Goal: Check status

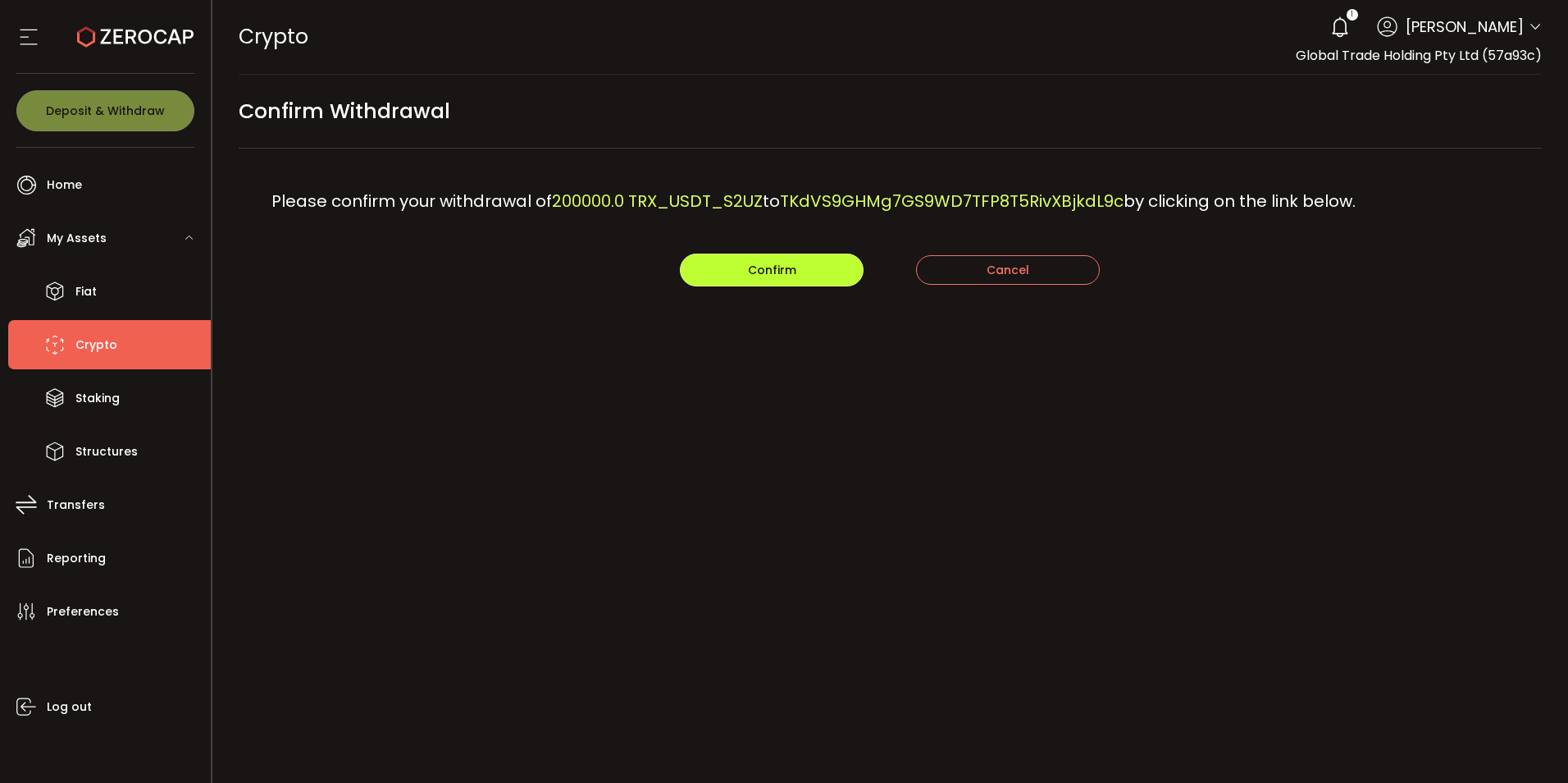
click at [750, 256] on button "Confirm" at bounding box center [771, 269] width 184 height 33
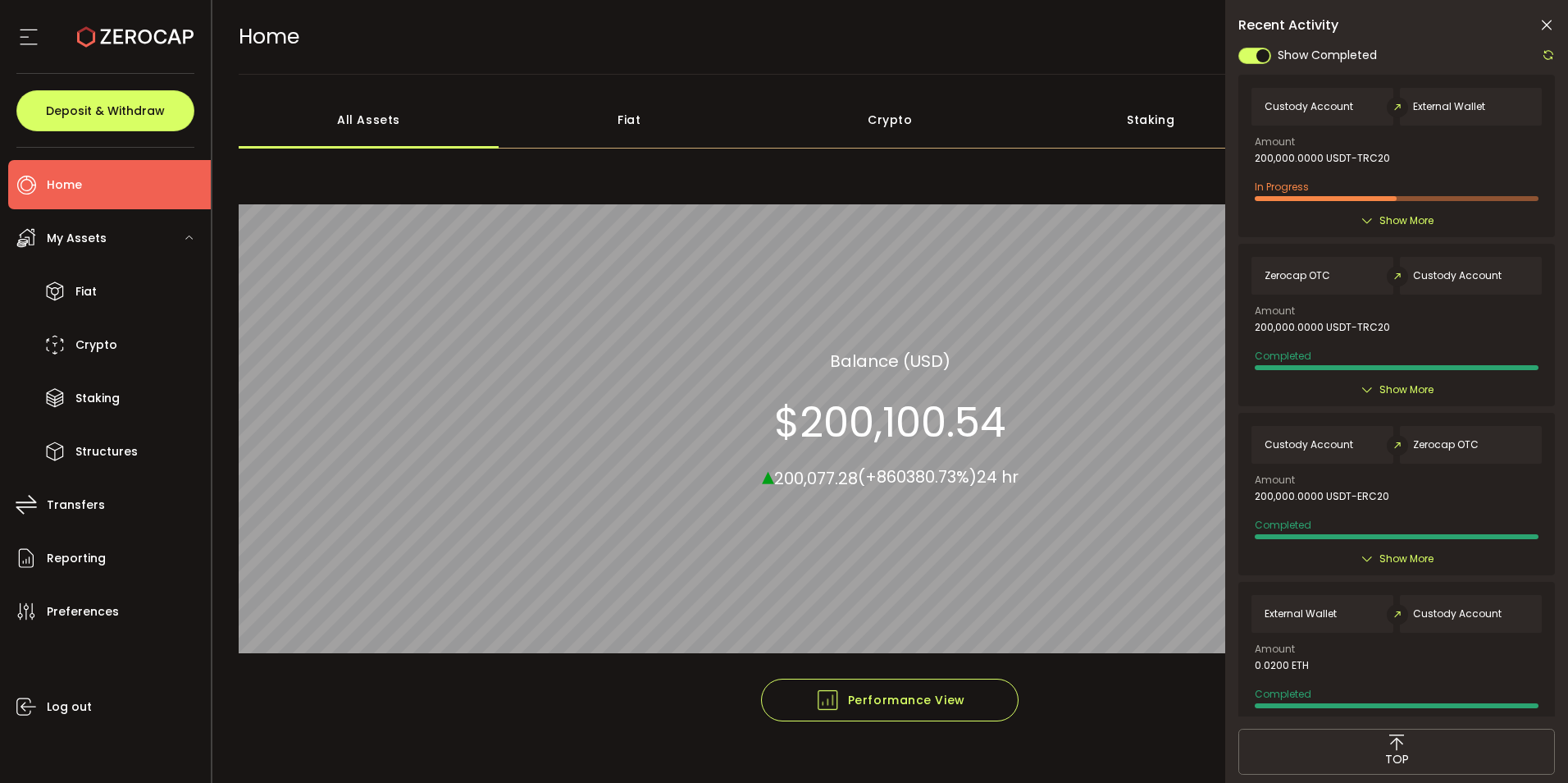
click at [1542, 26] on icon at bounding box center [1546, 25] width 17 height 17
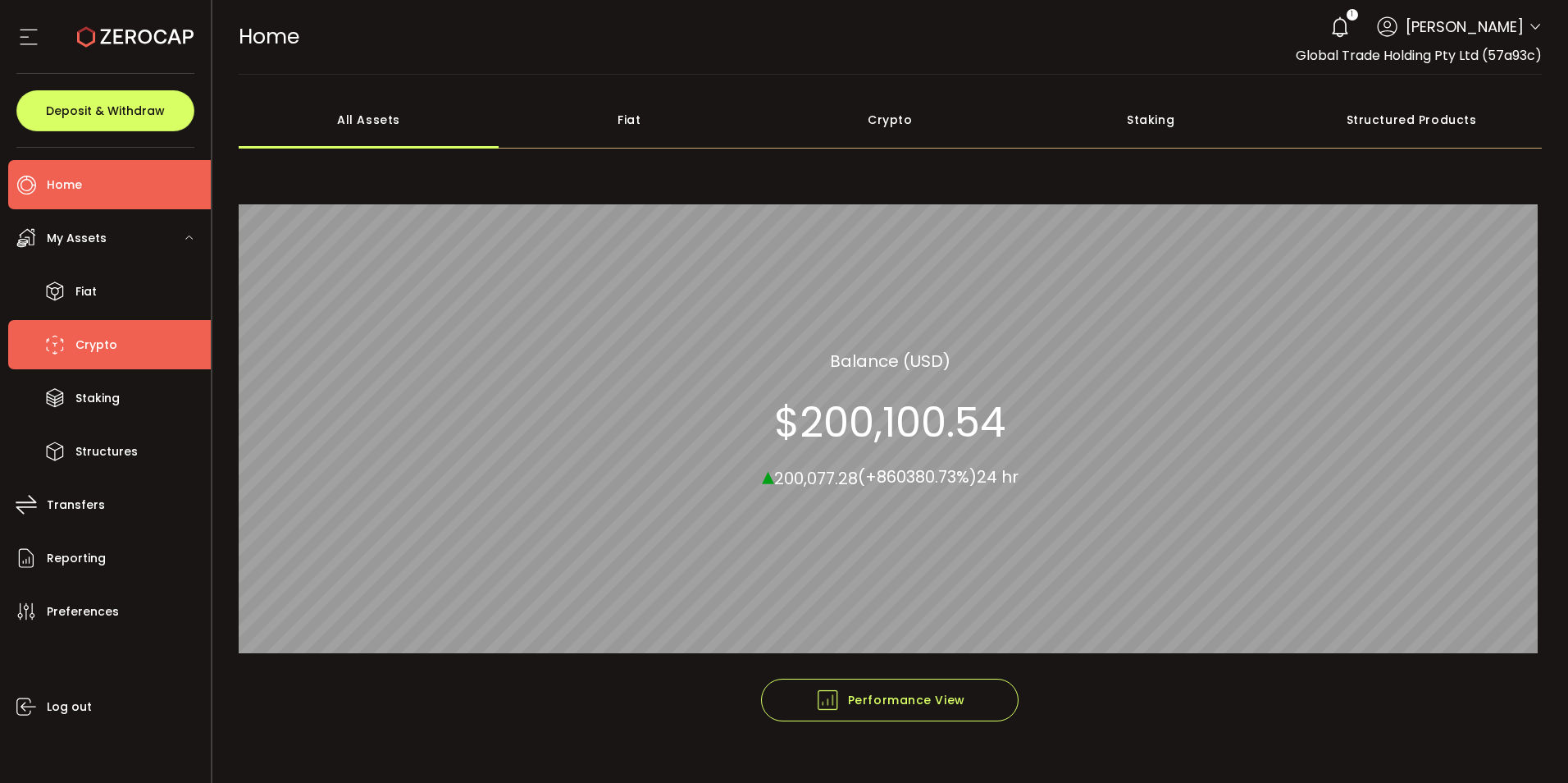
click at [92, 323] on li "Crypto" at bounding box center [109, 345] width 203 height 50
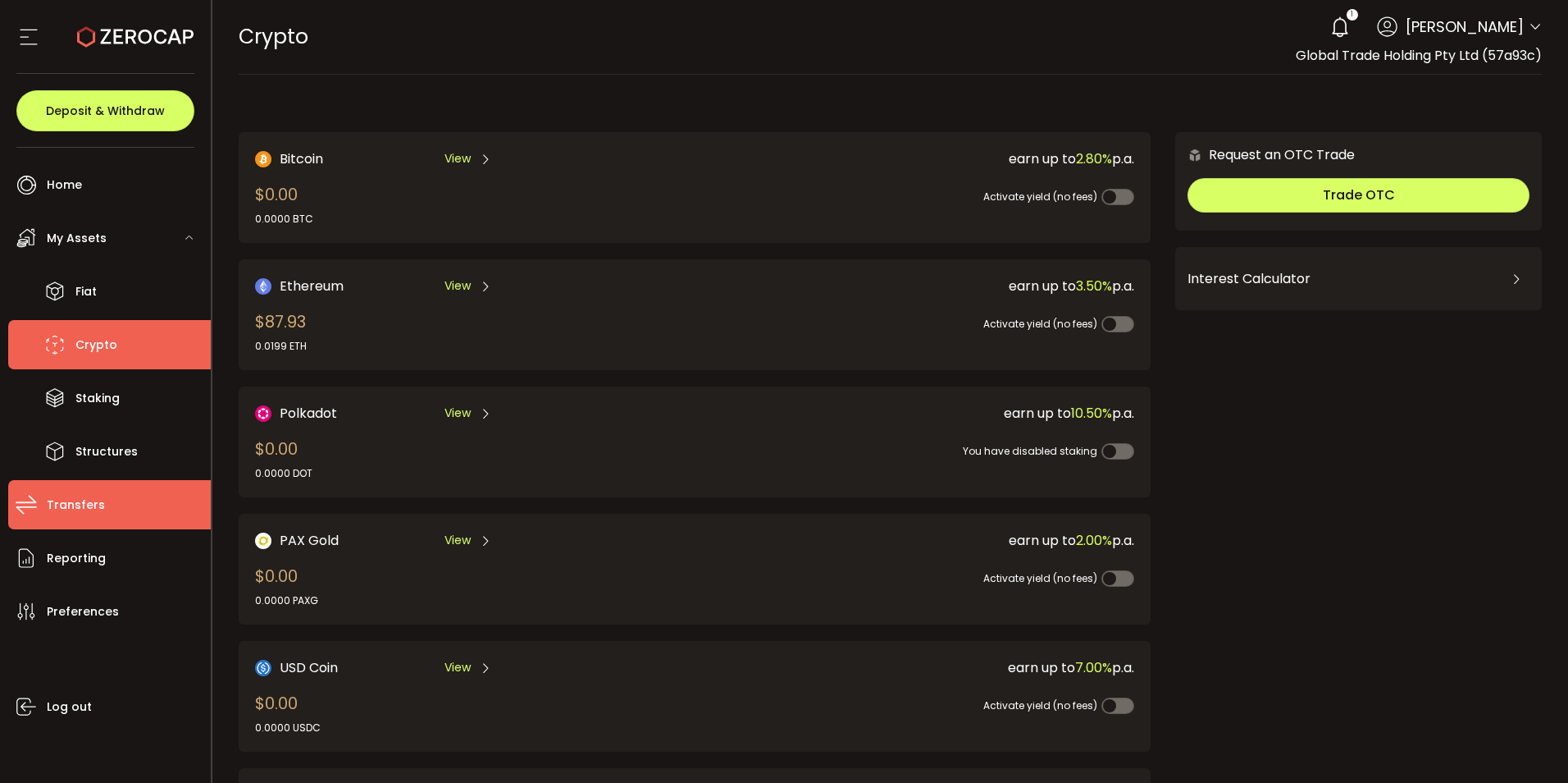
click at [87, 517] on li "Transfers" at bounding box center [109, 505] width 203 height 50
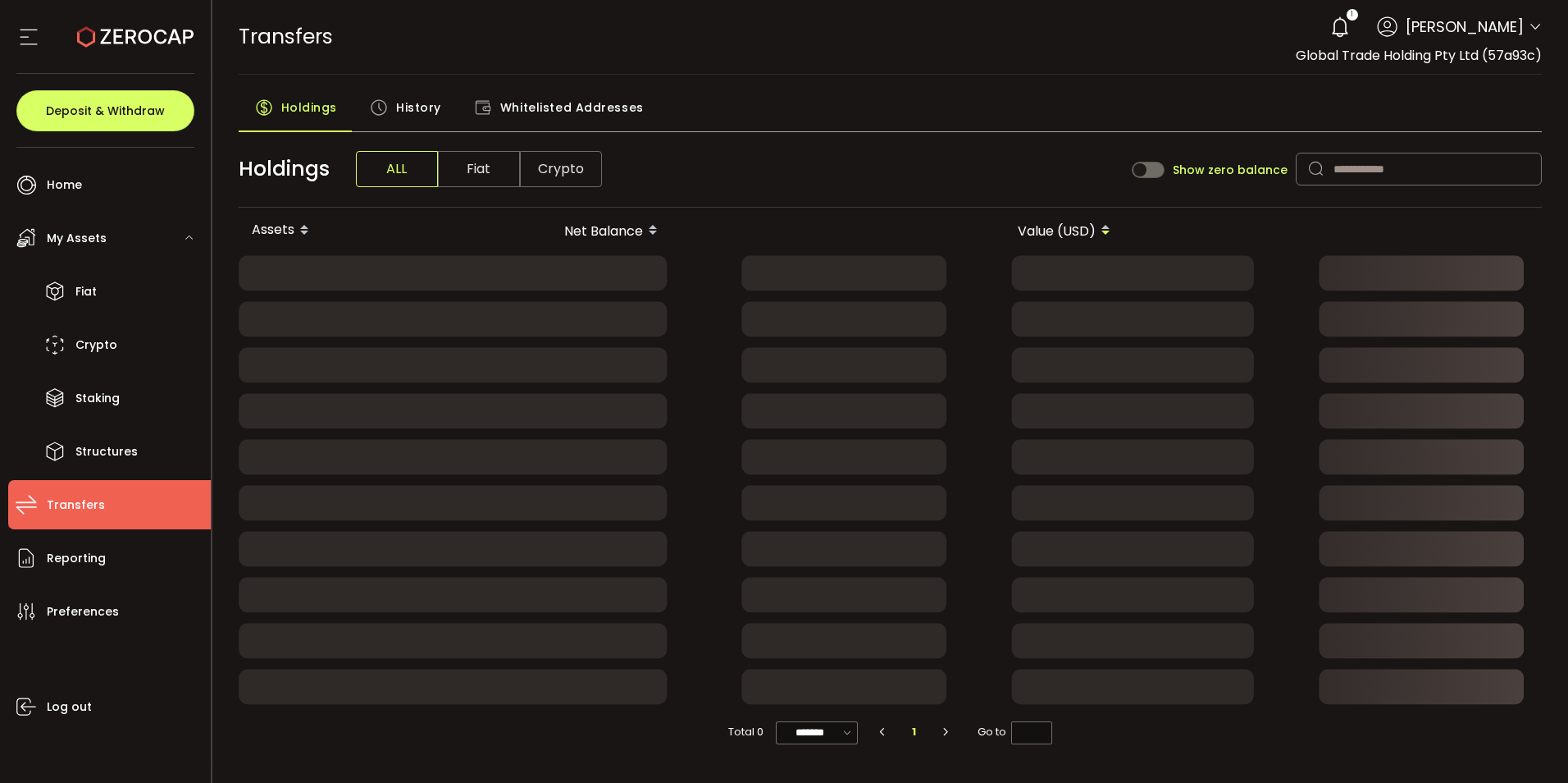
click at [403, 99] on span "History" at bounding box center [418, 107] width 45 height 33
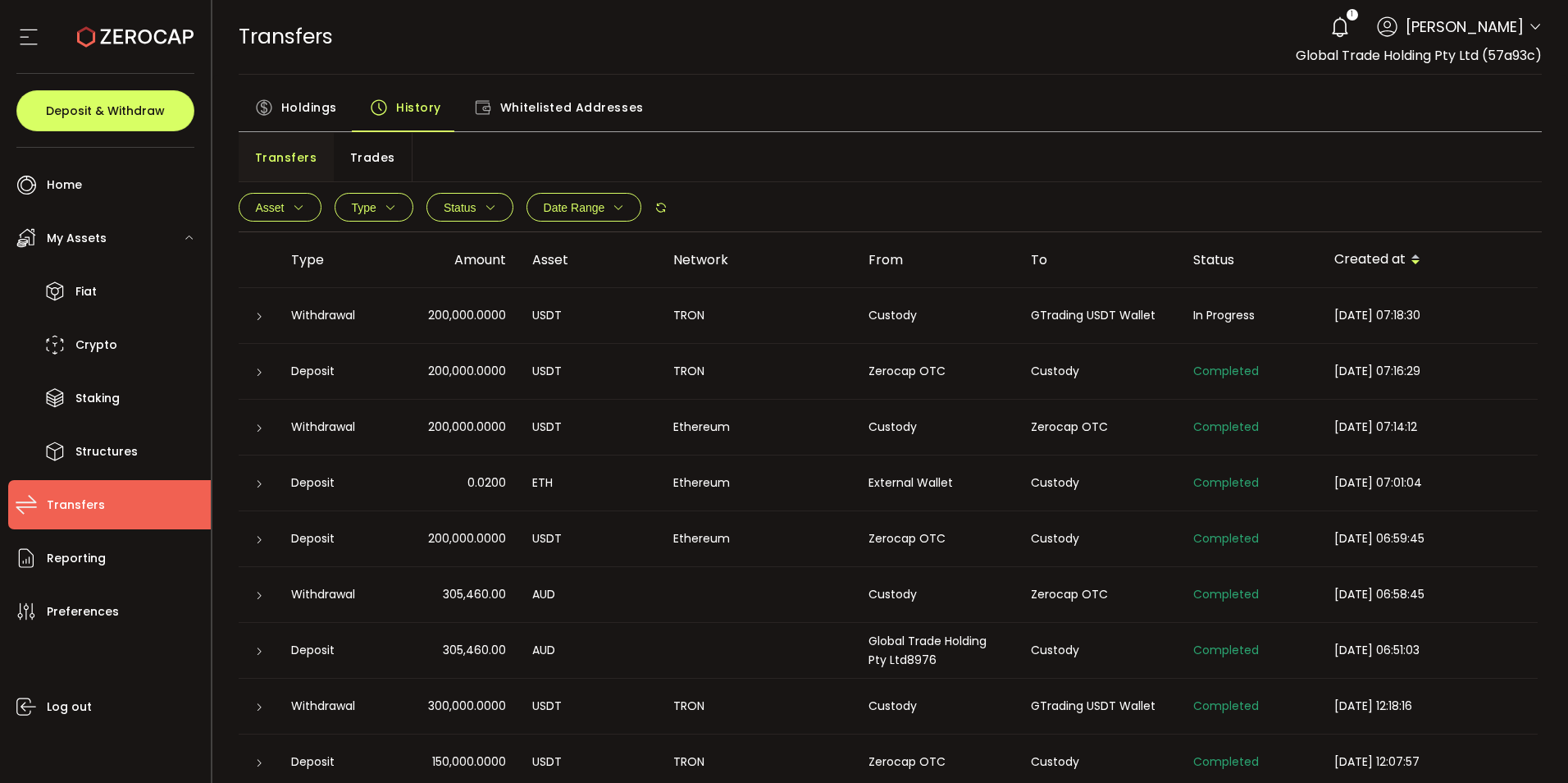
click at [256, 319] on icon at bounding box center [259, 317] width 10 height 10
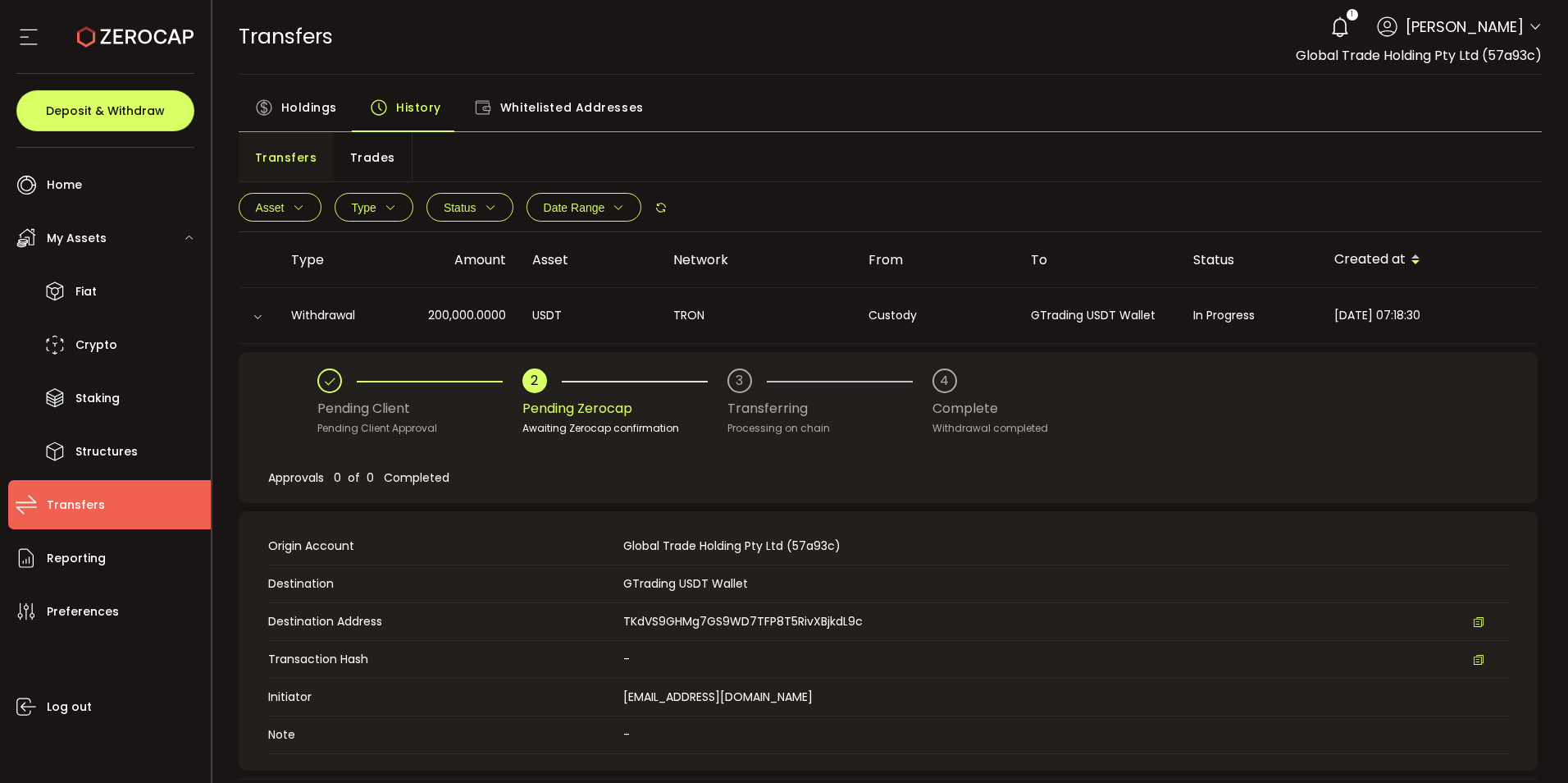
click at [908, 50] on div "TRANSFERS Buy Power $0.00 USD Transfers Transfers Your verification is pending …" at bounding box center [890, 37] width 1304 height 74
click at [1096, 669] on td "Transaction Hash -" at bounding box center [888, 660] width 1239 height 38
click at [851, 101] on div "Holdings History Whitelisted Addresses" at bounding box center [890, 111] width 1304 height 41
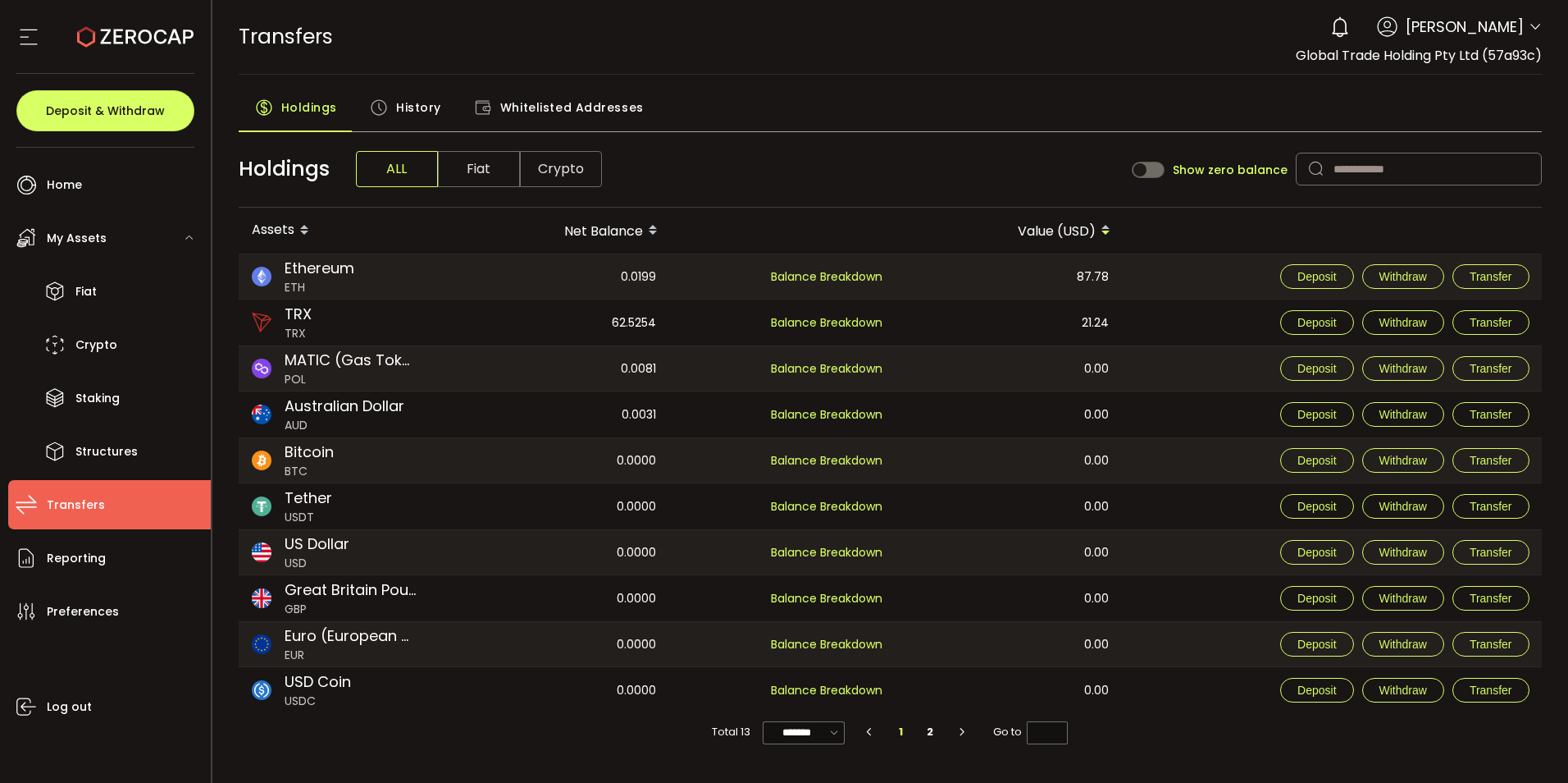
click at [405, 108] on span "History" at bounding box center [418, 107] width 45 height 33
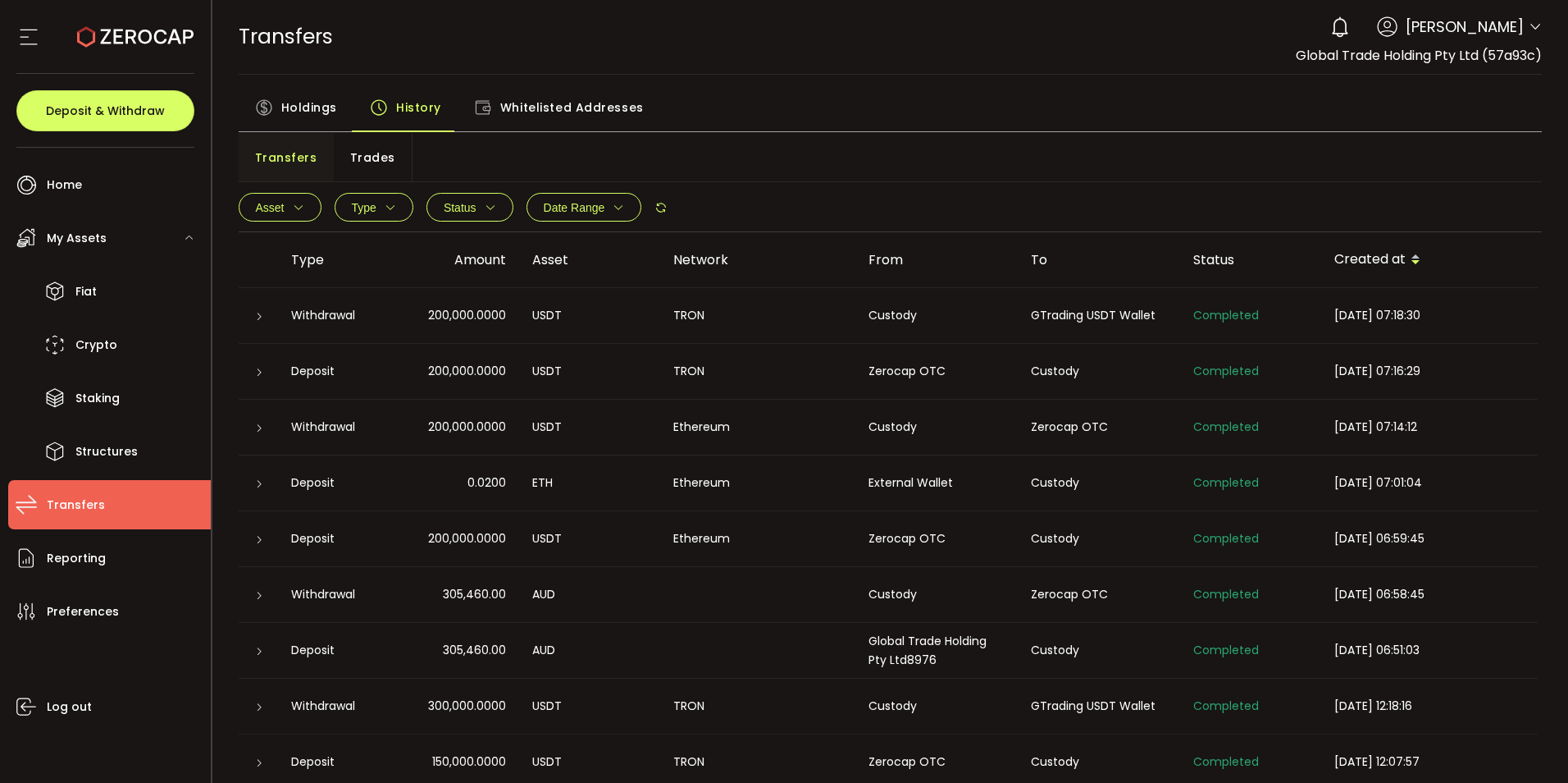
click at [261, 312] on icon at bounding box center [259, 317] width 10 height 10
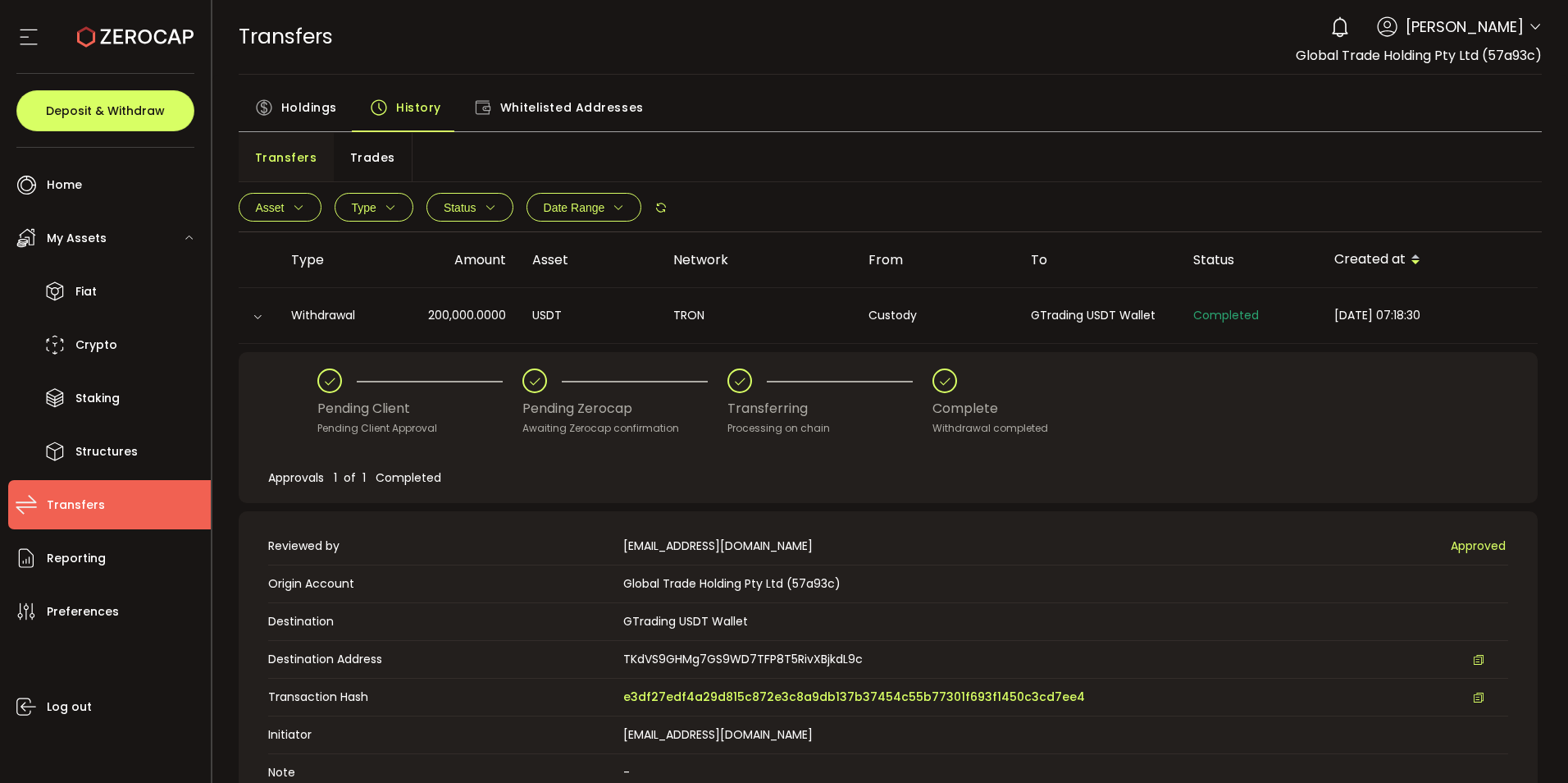
click at [1138, 392] on div "Pending Client Pending Client Approval Pending Zerocap Awaiting Zerocap confirm…" at bounding box center [888, 402] width 1141 height 69
click at [1531, 30] on icon at bounding box center [1534, 27] width 13 height 13
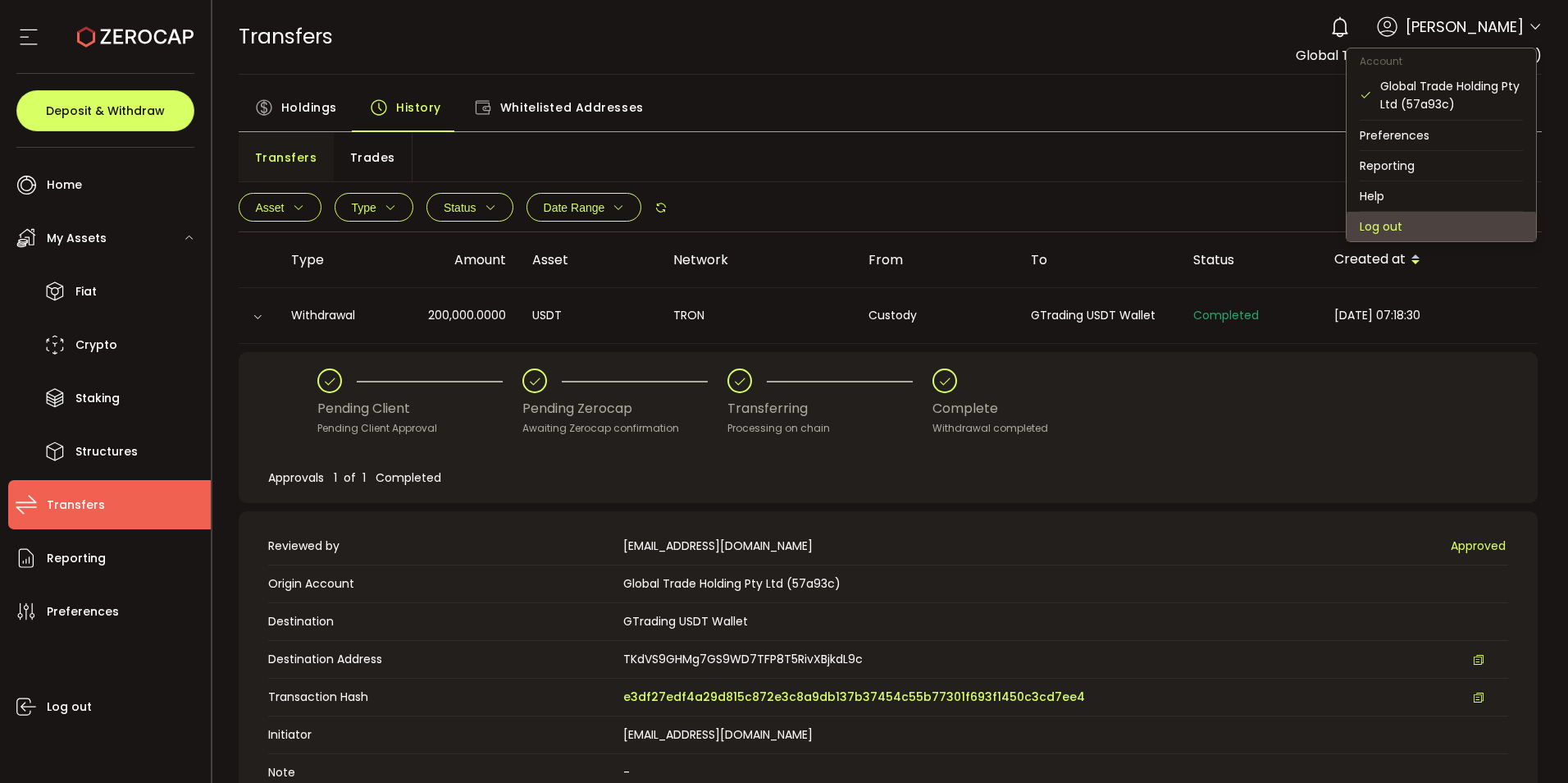
click at [1355, 234] on li "Log out" at bounding box center [1441, 227] width 190 height 30
